Goal: Transaction & Acquisition: Purchase product/service

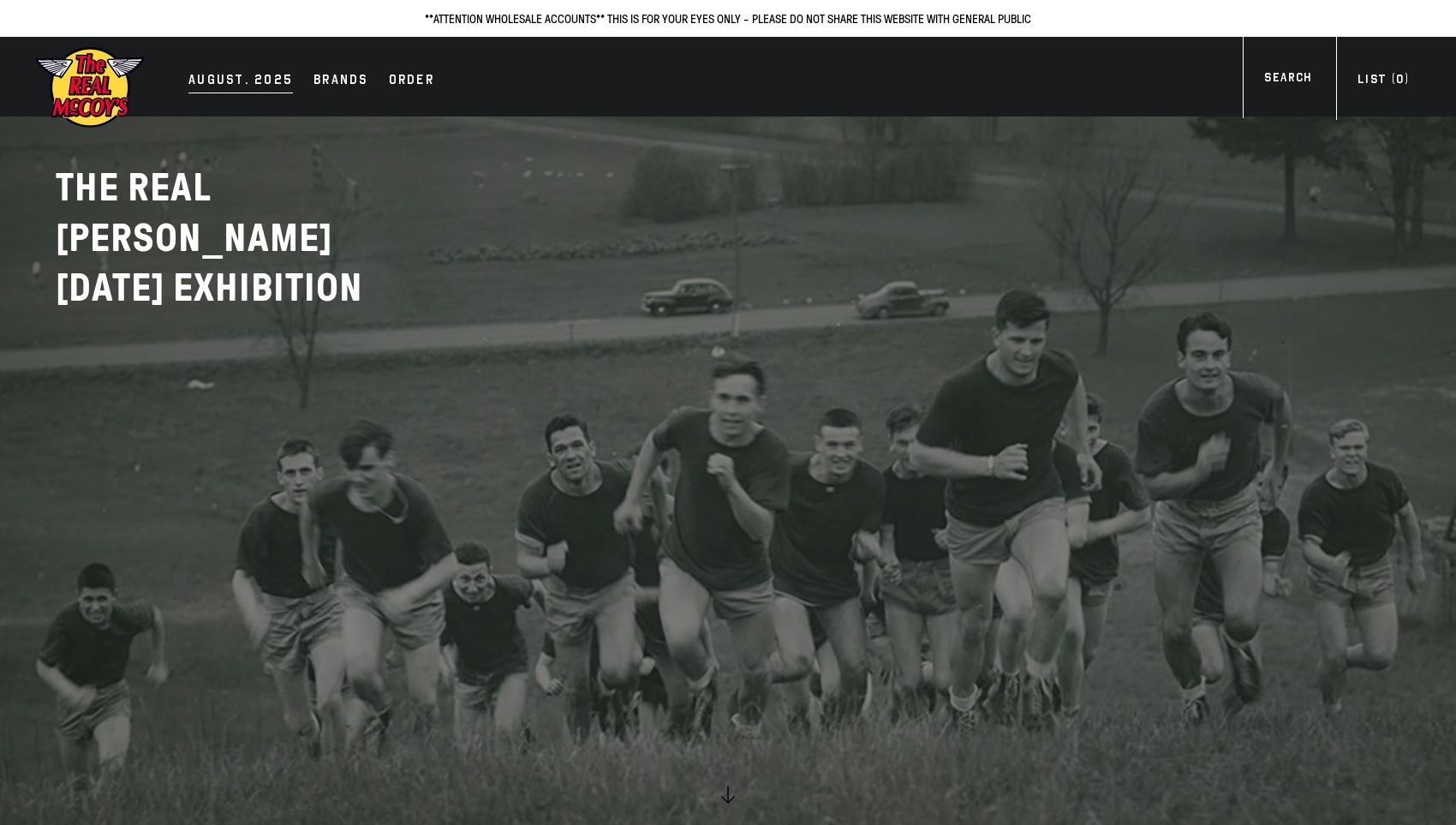
click at [261, 82] on div "AUGUST. 2025" at bounding box center [240, 82] width 105 height 24
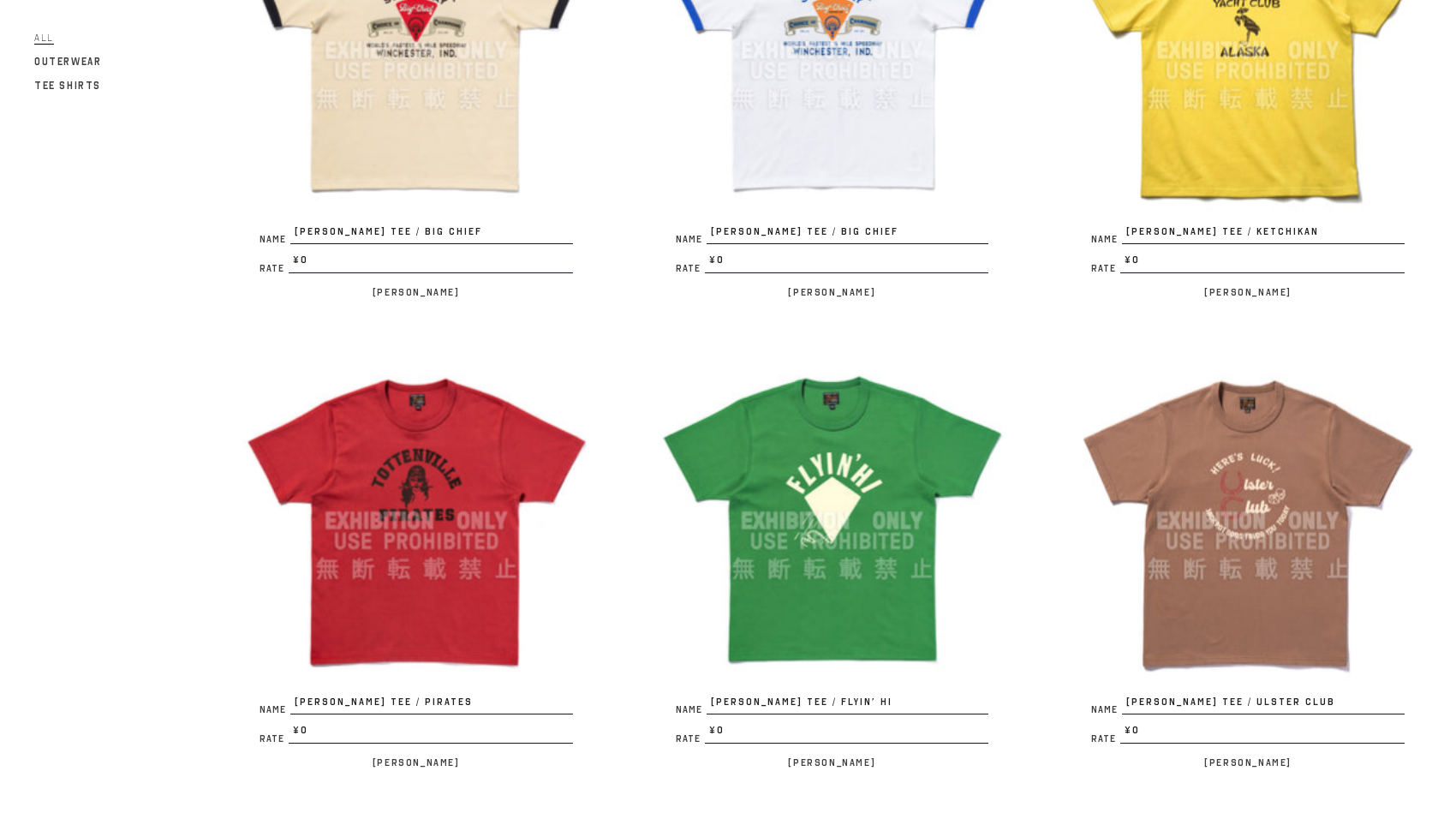
scroll to position [3602, 0]
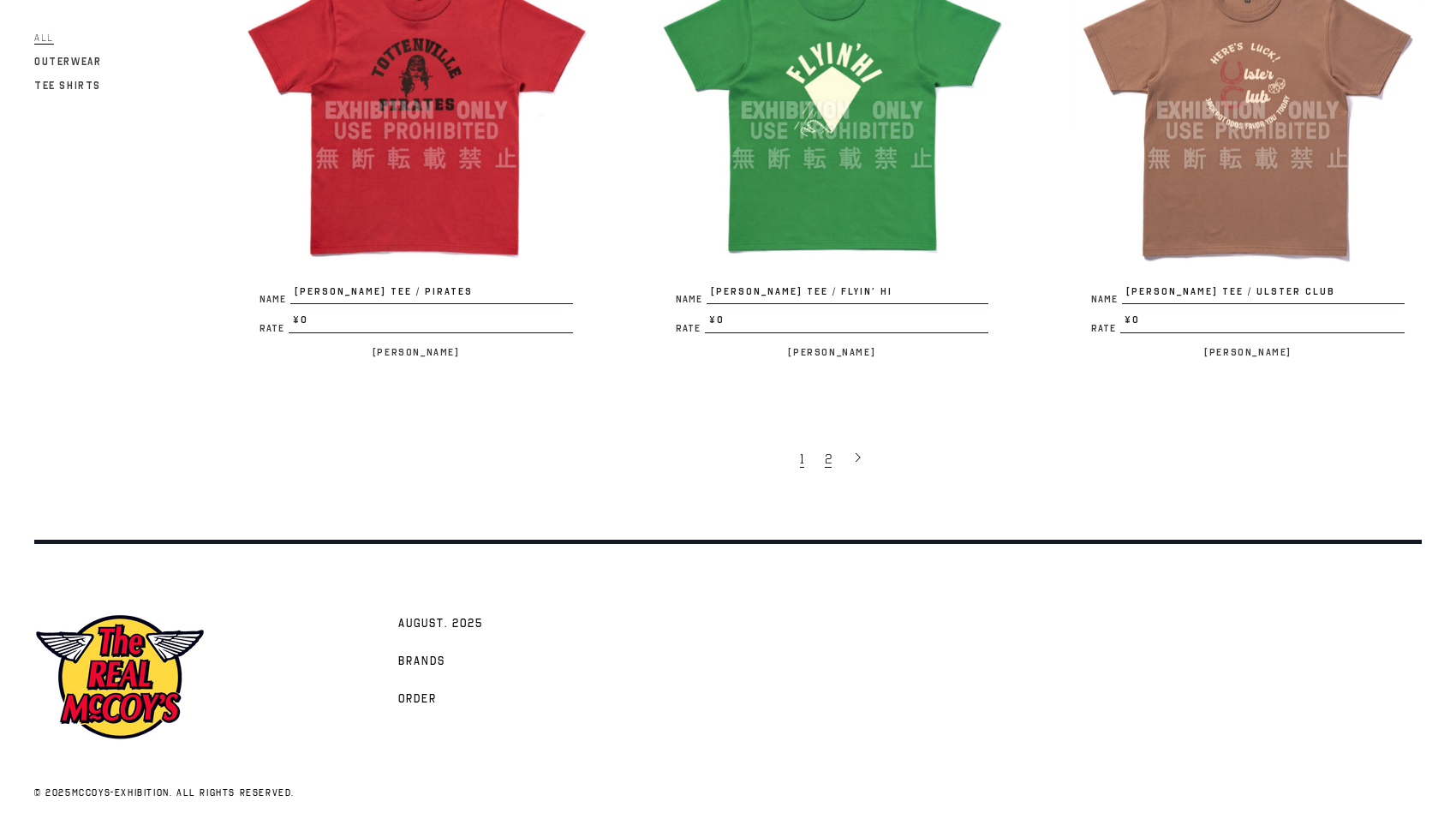
click at [831, 453] on span "2" at bounding box center [828, 458] width 7 height 17
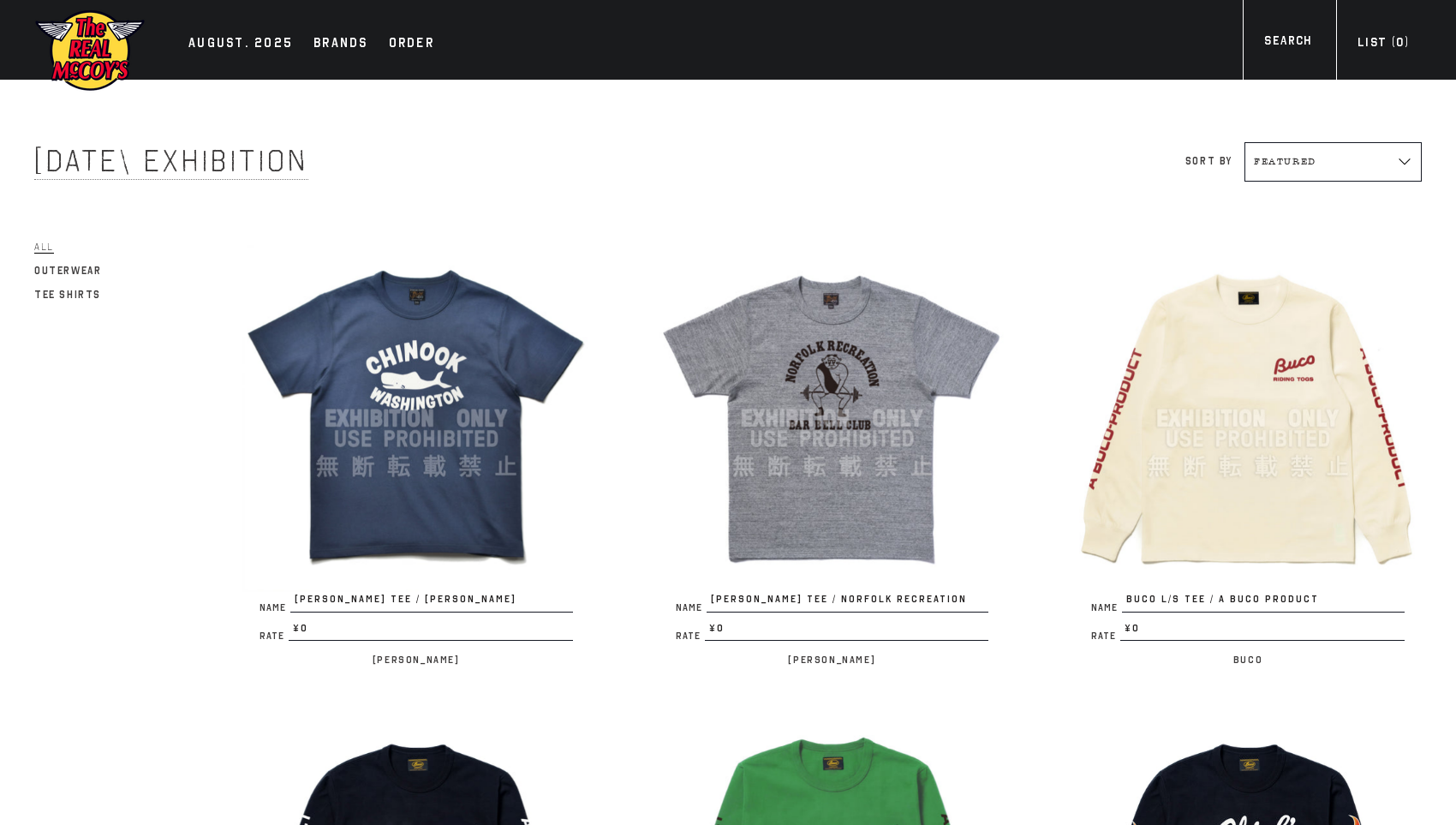
click at [823, 412] on img at bounding box center [833, 418] width 348 height 348
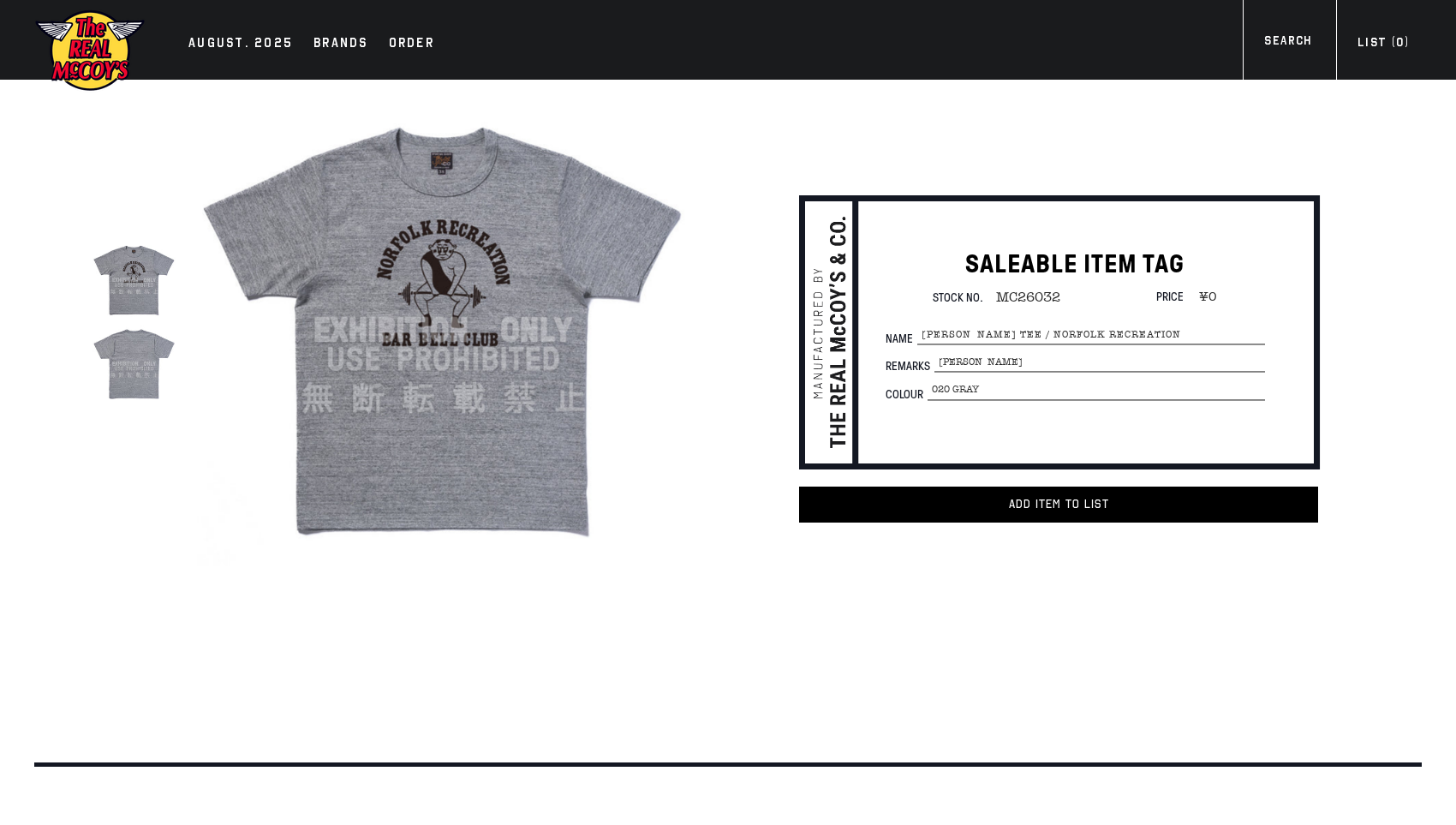
click at [140, 347] on img at bounding box center [133, 363] width 83 height 83
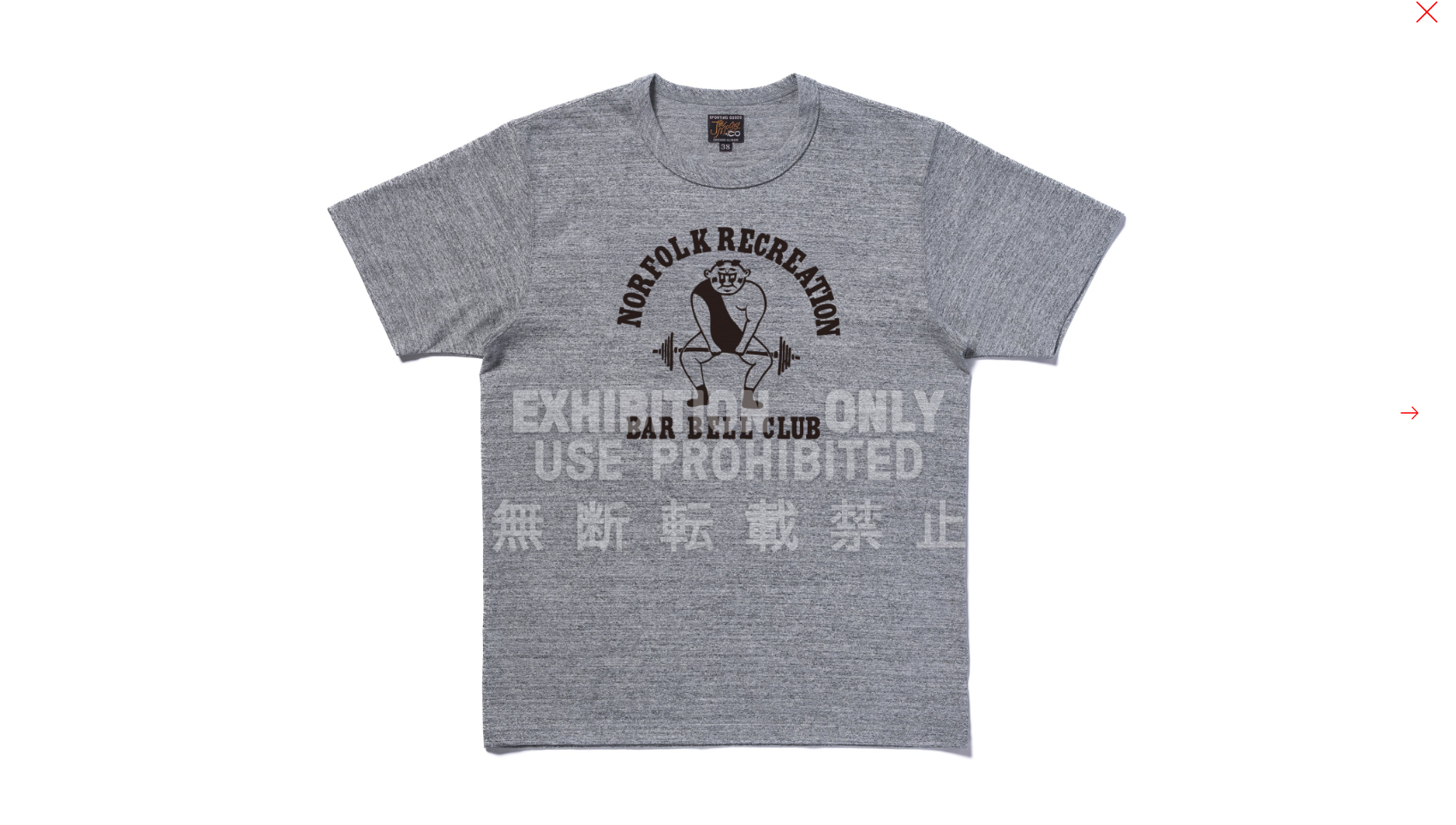
click at [1421, 15] on button at bounding box center [1427, 12] width 24 height 24
